Goal: Transaction & Acquisition: Obtain resource

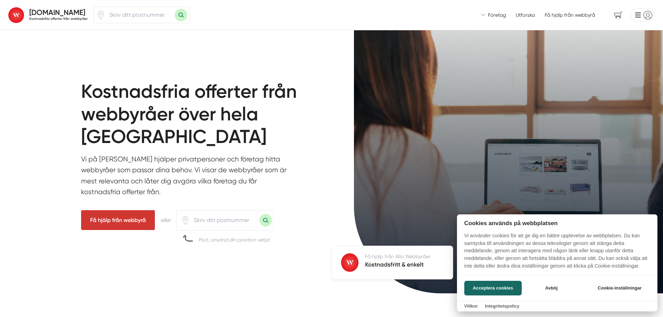
click at [497, 16] on div at bounding box center [331, 158] width 663 height 317
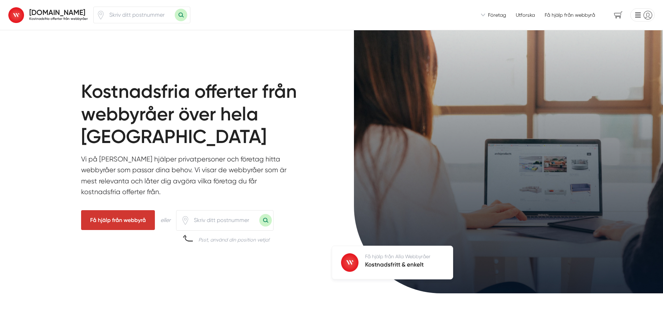
drag, startPoint x: 215, startPoint y: 56, endPoint x: 210, endPoint y: 53, distance: 5.5
click at [214, 56] on div "Kostnadsfria offerter från webbyråer över hela Sverige Vi på Alla Webbyråer hjä…" at bounding box center [331, 168] width 663 height 277
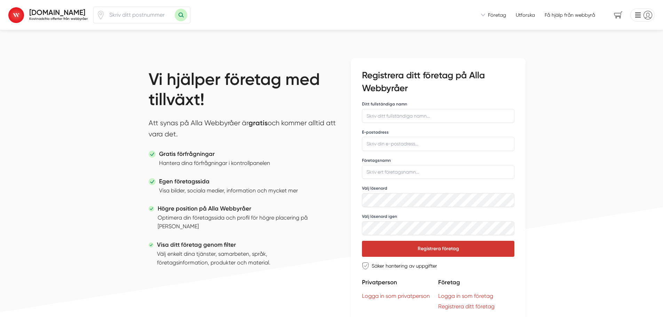
click at [496, 14] on span "Företag" at bounding box center [497, 14] width 18 height 7
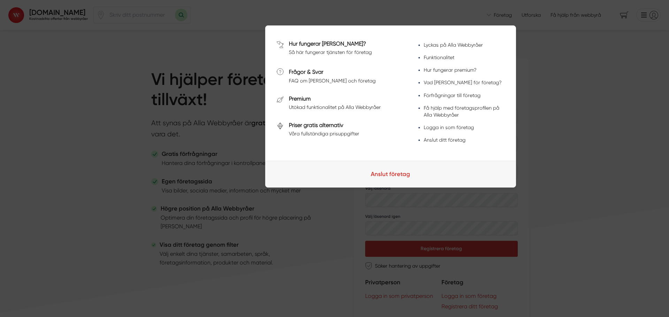
click at [562, 82] on div at bounding box center [334, 158] width 669 height 317
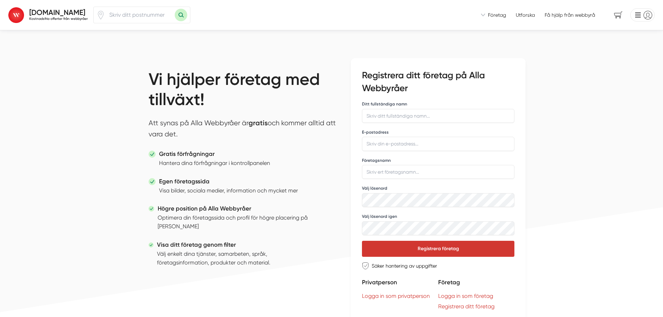
click at [500, 16] on span "Företag" at bounding box center [497, 14] width 18 height 7
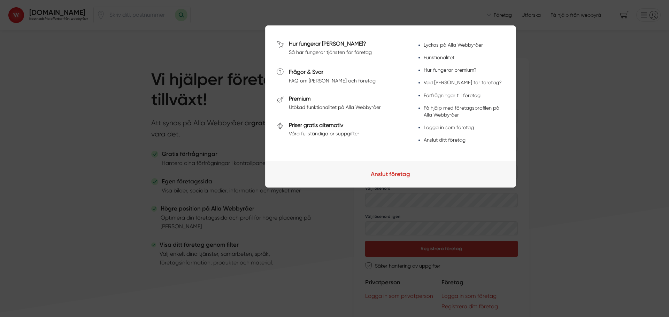
click at [301, 1] on div at bounding box center [334, 158] width 669 height 317
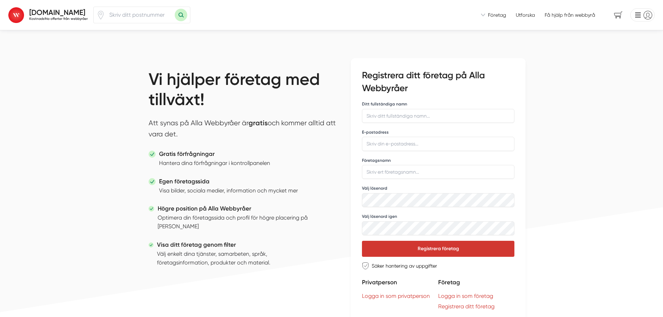
click at [149, 11] on input "number" at bounding box center [140, 15] width 70 height 16
type input "30575"
click at [175, 9] on button "Sök med postnummer" at bounding box center [181, 15] width 13 height 13
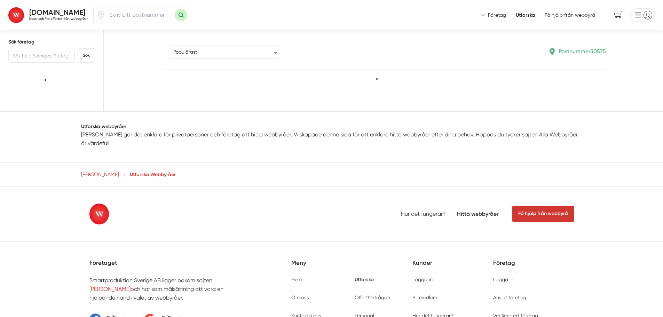
type input "30575"
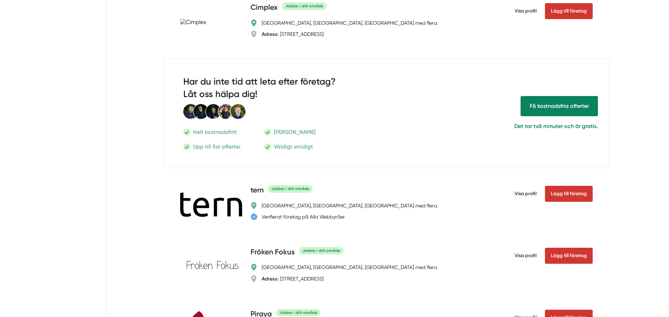
scroll to position [836, 0]
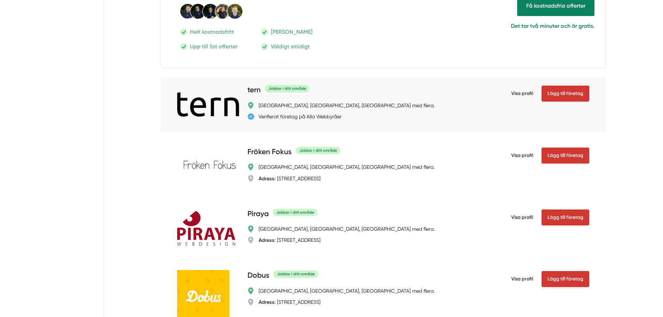
click at [270, 109] on div "Halmstad, Falkenberg, Varberg med flera." at bounding box center [347, 105] width 176 height 7
click at [258, 96] on h4 "tern" at bounding box center [254, 90] width 13 height 11
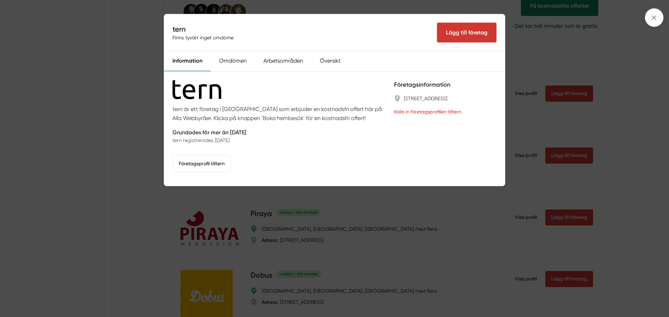
drag, startPoint x: 311, startPoint y: 151, endPoint x: 306, endPoint y: 146, distance: 6.9
click at [309, 148] on div "tern är ett företag i Halmstad som erbjuder en kostnadsfri offert här på Alla W…" at bounding box center [278, 128] width 213 height 97
click at [217, 152] on div "tern är ett företag i Halmstad som erbjuder en kostnadsfri offert här på Alla W…" at bounding box center [278, 128] width 213 height 97
click at [211, 165] on link "Företagsprofil till tern" at bounding box center [201, 163] width 58 height 17
click at [120, 135] on div "tern Finns tyvärr inget omdöme Lägg till företag Information Omdömen Arbetsområ…" at bounding box center [334, 158] width 669 height 317
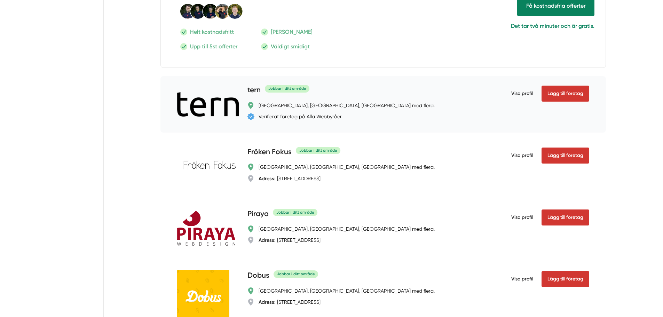
click at [519, 103] on span "Visa profil" at bounding box center [523, 94] width 22 height 18
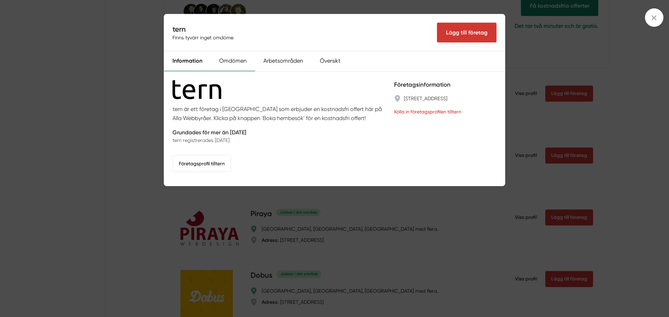
click at [245, 64] on div "Omdömen" at bounding box center [233, 61] width 44 height 20
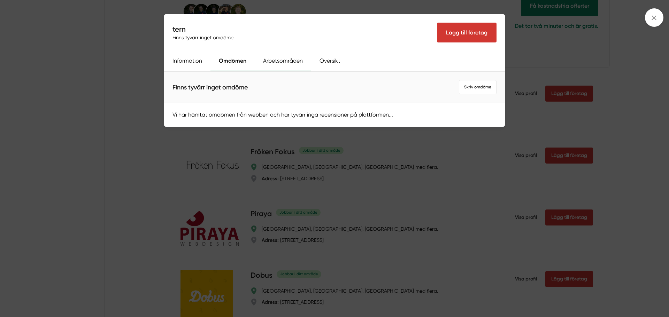
click at [282, 63] on div "Arbetsområden" at bounding box center [283, 61] width 56 height 20
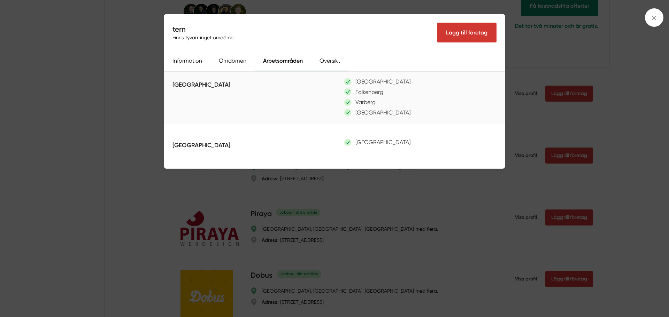
click at [332, 61] on div "Översikt" at bounding box center [329, 61] width 37 height 20
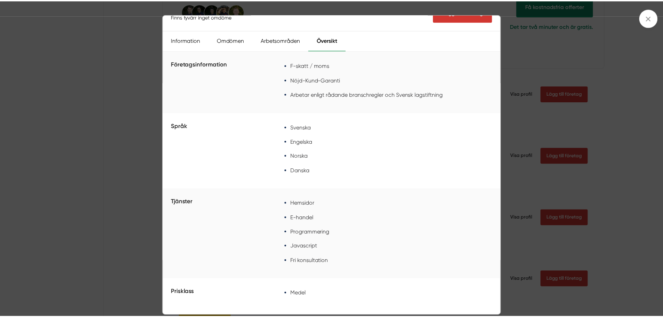
scroll to position [0, 0]
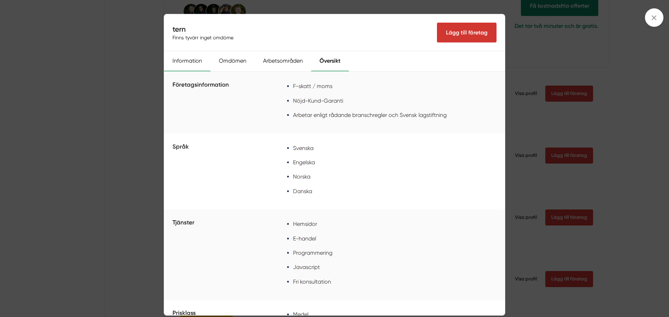
click at [188, 58] on div "Information" at bounding box center [187, 61] width 46 height 20
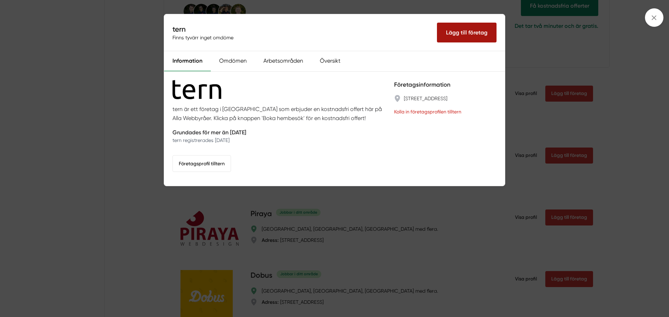
click at [465, 32] on link "Lägg till företag" at bounding box center [467, 33] width 60 height 20
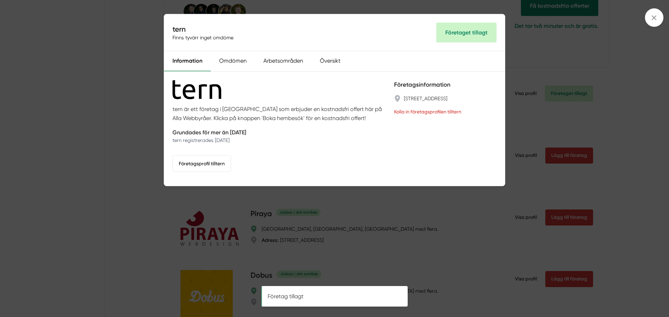
click at [634, 121] on div "tern Finns tyvärr inget omdöme Företaget tillagt Information Omdömen Arbetsområ…" at bounding box center [334, 158] width 669 height 317
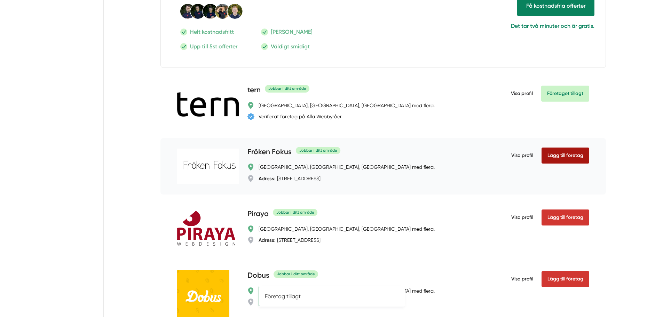
click at [562, 164] on link "Lägg till företag" at bounding box center [566, 156] width 48 height 16
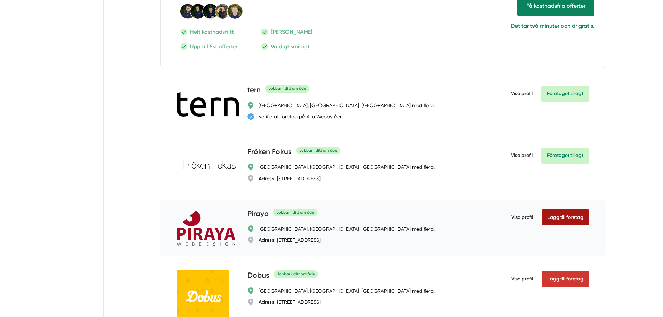
click at [560, 226] on link "Lägg till företag" at bounding box center [566, 218] width 48 height 16
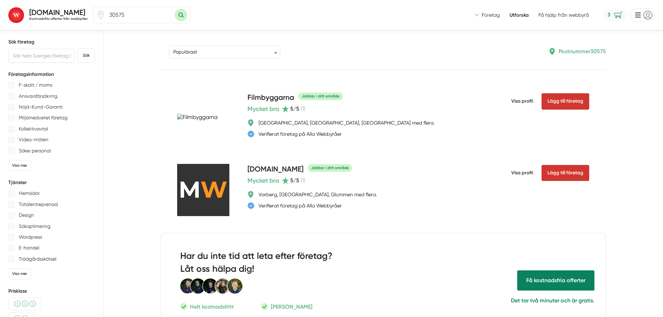
click at [616, 14] on span "3" at bounding box center [615, 15] width 25 height 12
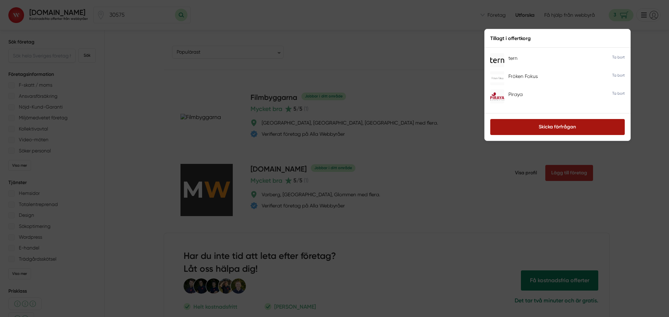
click at [559, 128] on link "Skicka förfrågan" at bounding box center [557, 127] width 134 height 16
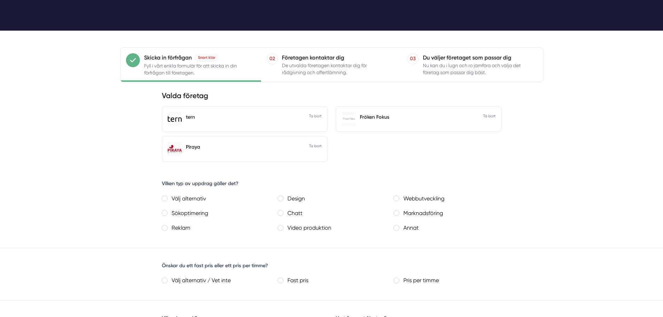
scroll to position [174, 0]
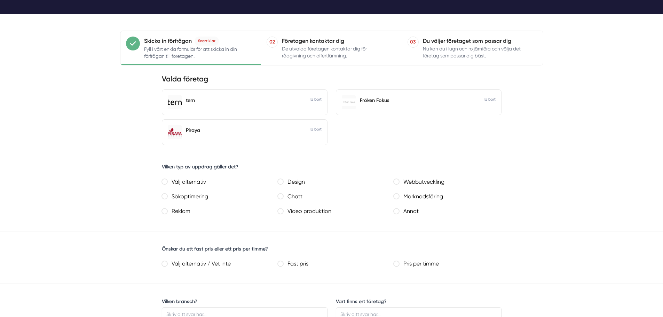
click at [185, 182] on label "Välj alternativ" at bounding box center [218, 182] width 102 height 10
click at [167, 182] on alternativ "Välj alternativ" at bounding box center [165, 182] width 6 height 6
radio alternativ "true"
click at [194, 197] on label "Sökoptimering" at bounding box center [218, 197] width 102 height 10
click at [167, 197] on sökoptimering "Sökoptimering" at bounding box center [165, 197] width 6 height 6
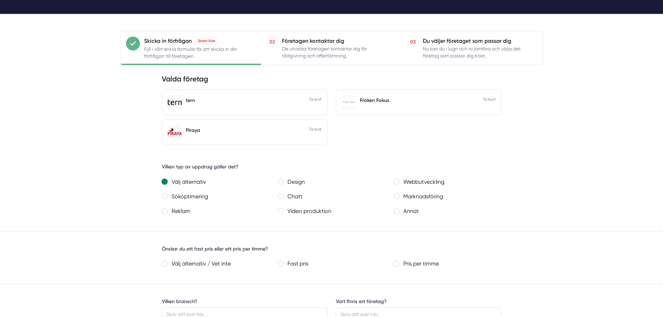
radio sökoptimering "true"
click at [191, 184] on label "Välj alternativ" at bounding box center [218, 182] width 102 height 10
click at [167, 184] on alternativ "Välj alternativ" at bounding box center [165, 182] width 6 height 6
radio alternativ "true"
click at [288, 181] on label "Design" at bounding box center [334, 182] width 102 height 10
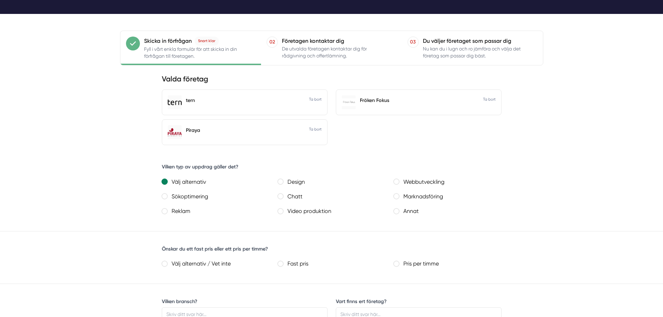
click at [283, 181] on design "Design" at bounding box center [281, 182] width 6 height 6
radio design "true"
click at [419, 180] on label "Webbutveckling" at bounding box center [450, 182] width 102 height 10
click at [399, 180] on webbutveckling "Webbutveckling" at bounding box center [397, 182] width 6 height 6
radio webbutveckling "true"
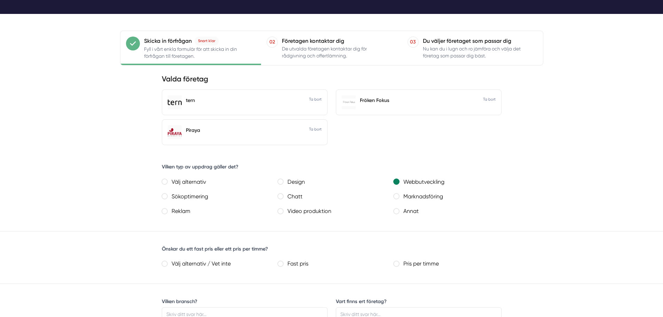
click at [316, 100] on icon at bounding box center [315, 98] width 13 height 7
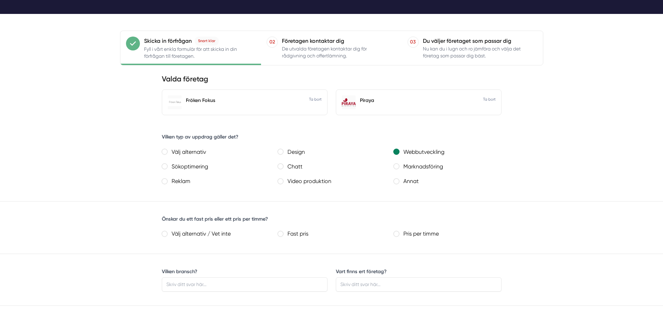
click at [316, 100] on icon at bounding box center [315, 98] width 13 height 7
click at [315, 98] on icon at bounding box center [315, 98] width 13 height 7
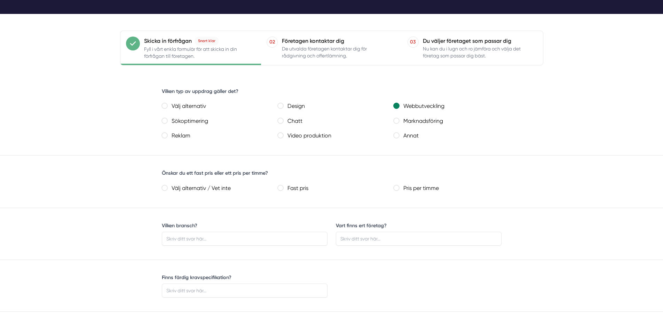
click at [408, 101] on div "Webbutveckling" at bounding box center [448, 106] width 108 height 12
